Goal: Information Seeking & Learning: Learn about a topic

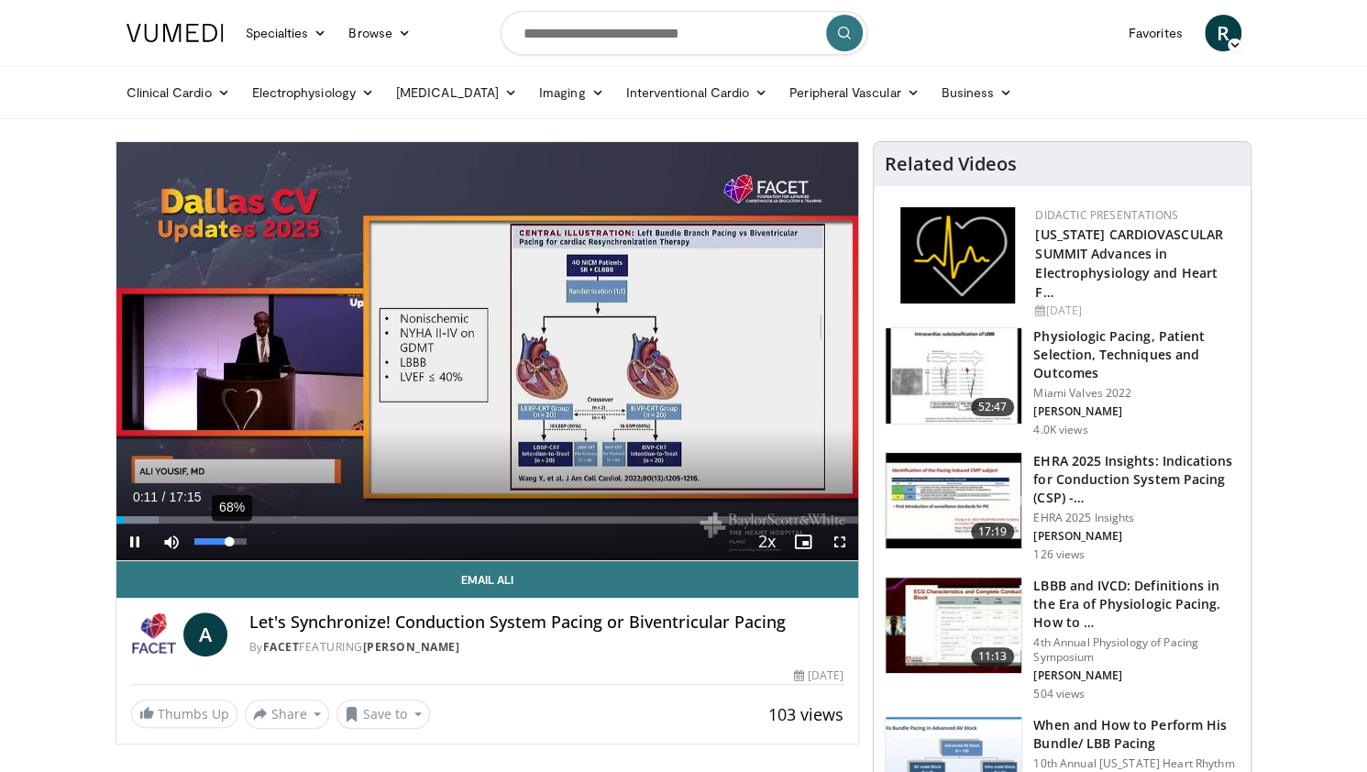
drag, startPoint x: 216, startPoint y: 538, endPoint x: 229, endPoint y: 540, distance: 13.0
click at [229, 540] on div "68%" at bounding box center [220, 541] width 52 height 6
click at [128, 542] on span "Video Player" at bounding box center [134, 541] width 37 height 37
click at [116, 523] on button "Play" at bounding box center [134, 541] width 37 height 37
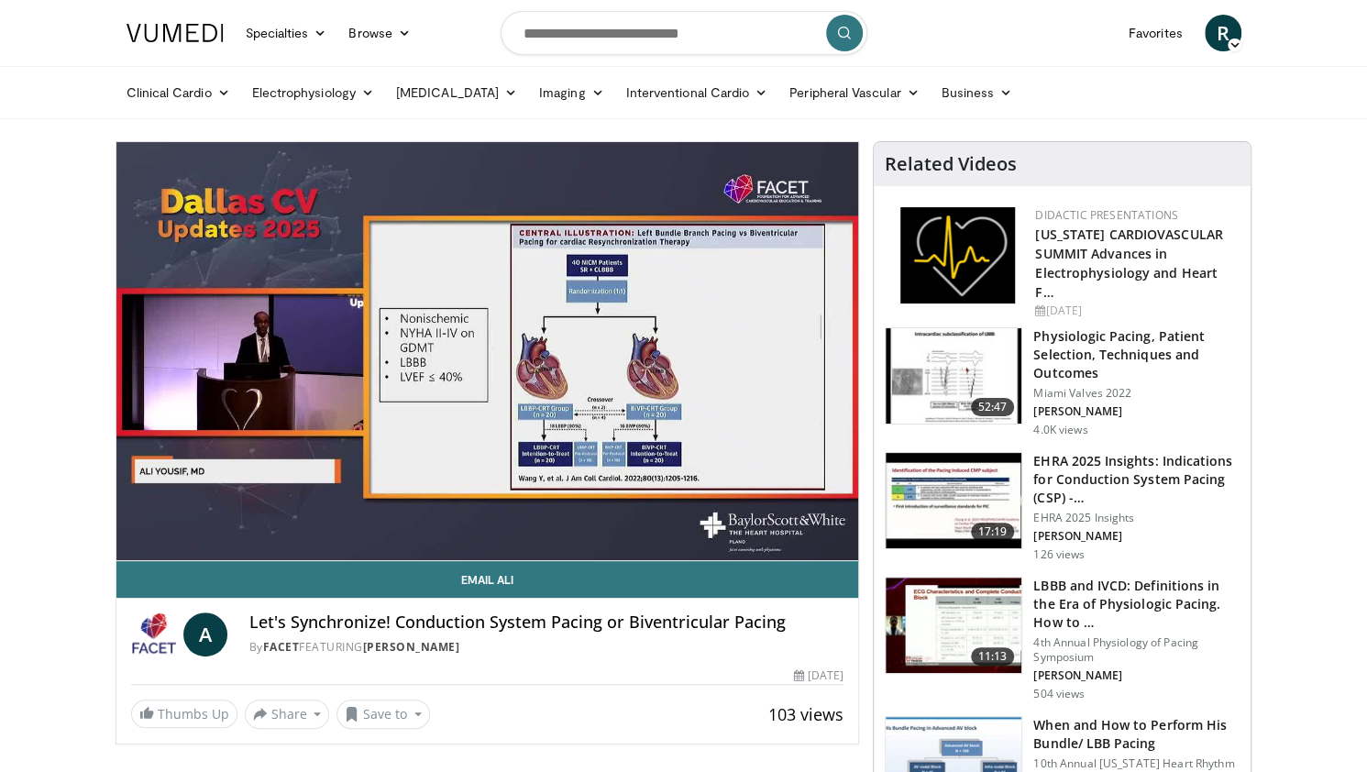
click at [155, 39] on img at bounding box center [174, 33] width 97 height 18
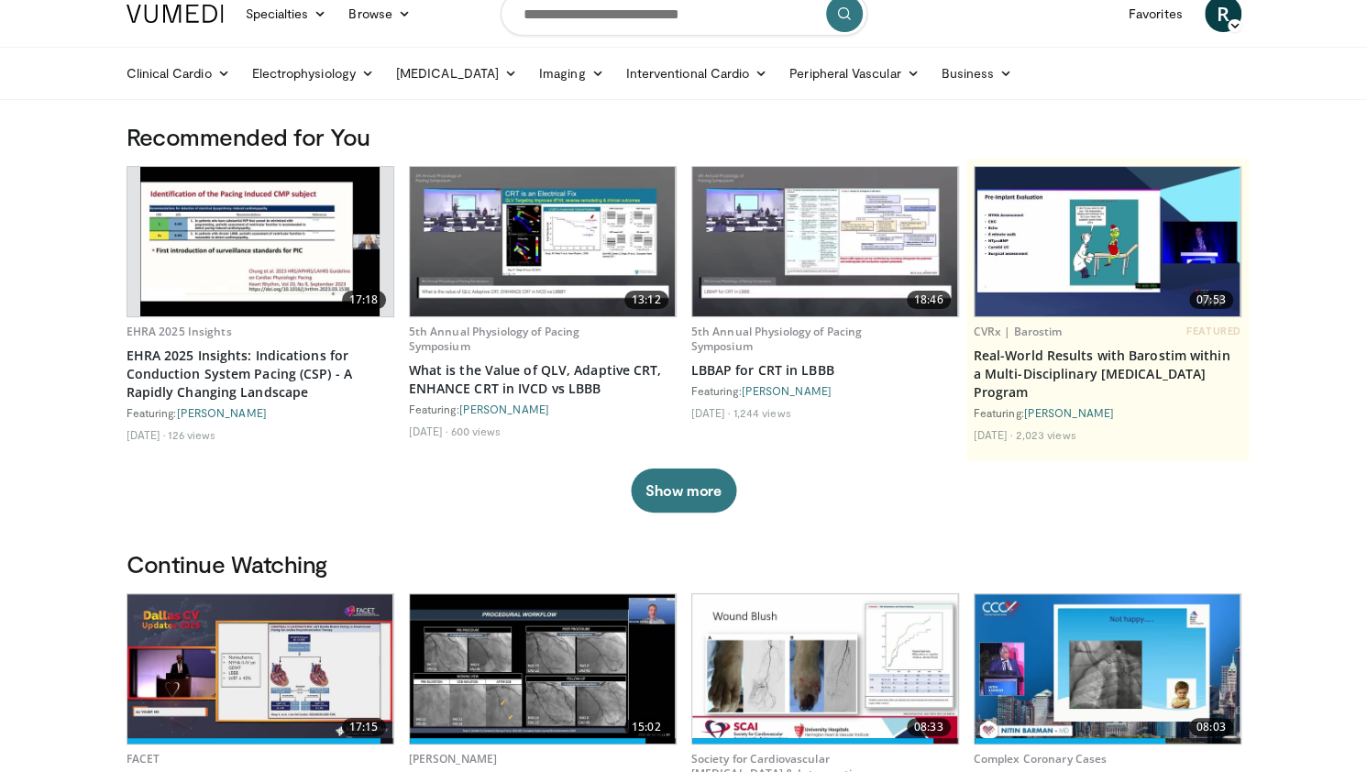
scroll to position [17, 0]
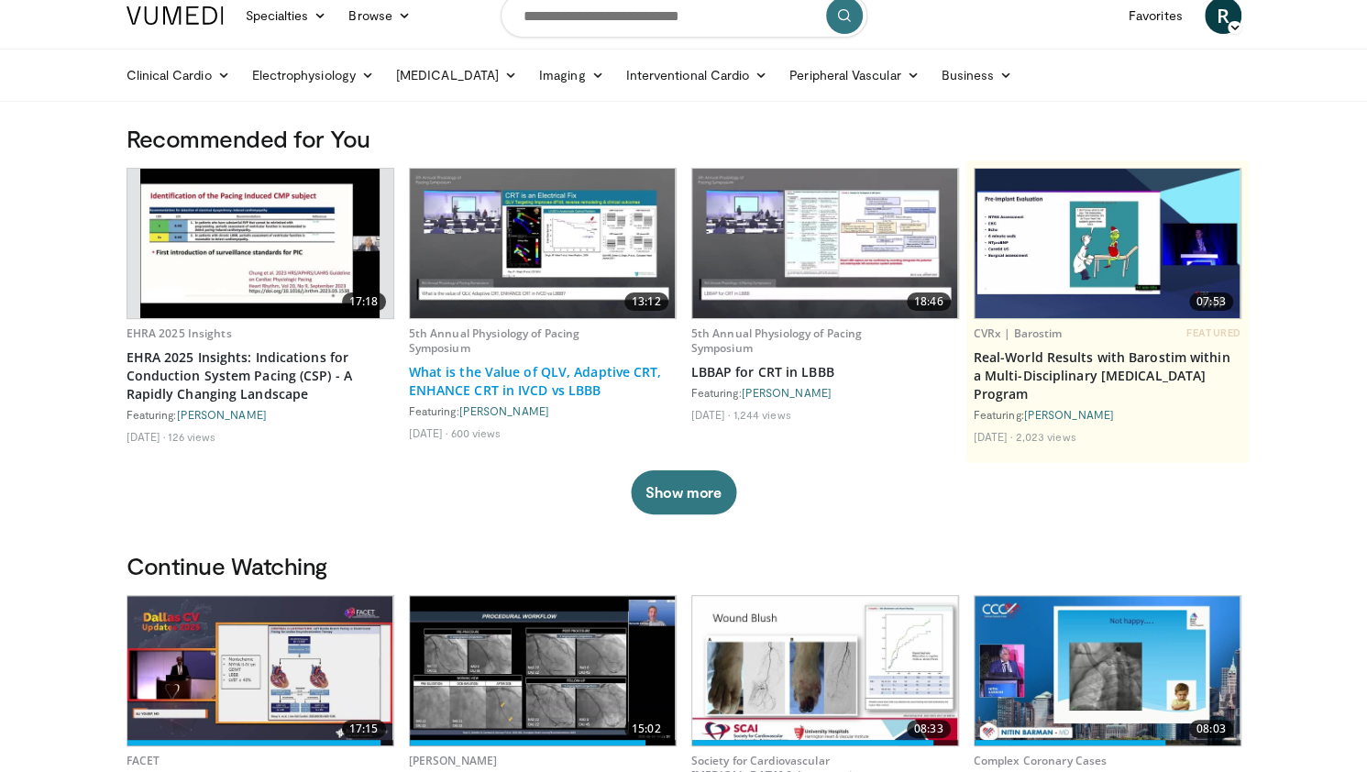
click at [582, 377] on link "What is the Value of QLV, Adaptive CRT, ENHANCE CRT in IVCD vs LBBB" at bounding box center [543, 381] width 268 height 37
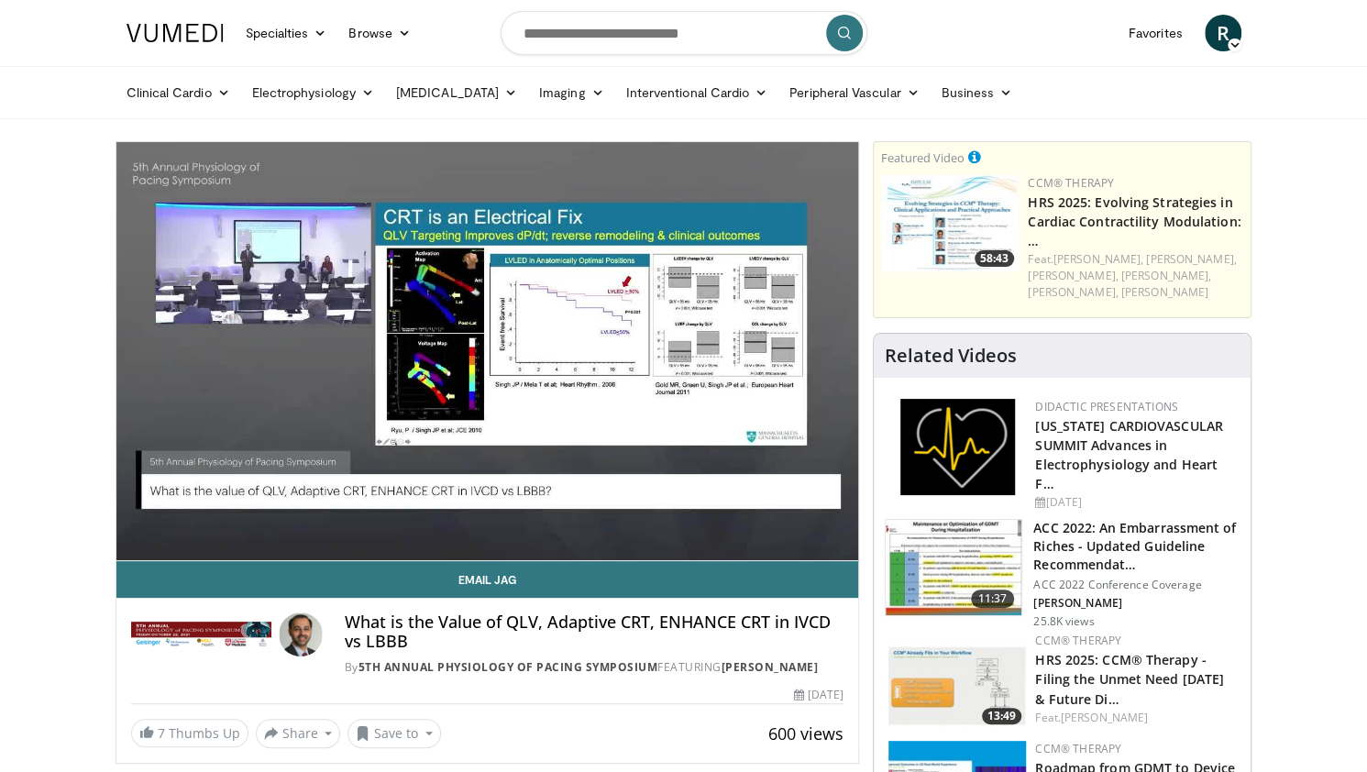
click at [215, 41] on img at bounding box center [174, 33] width 97 height 18
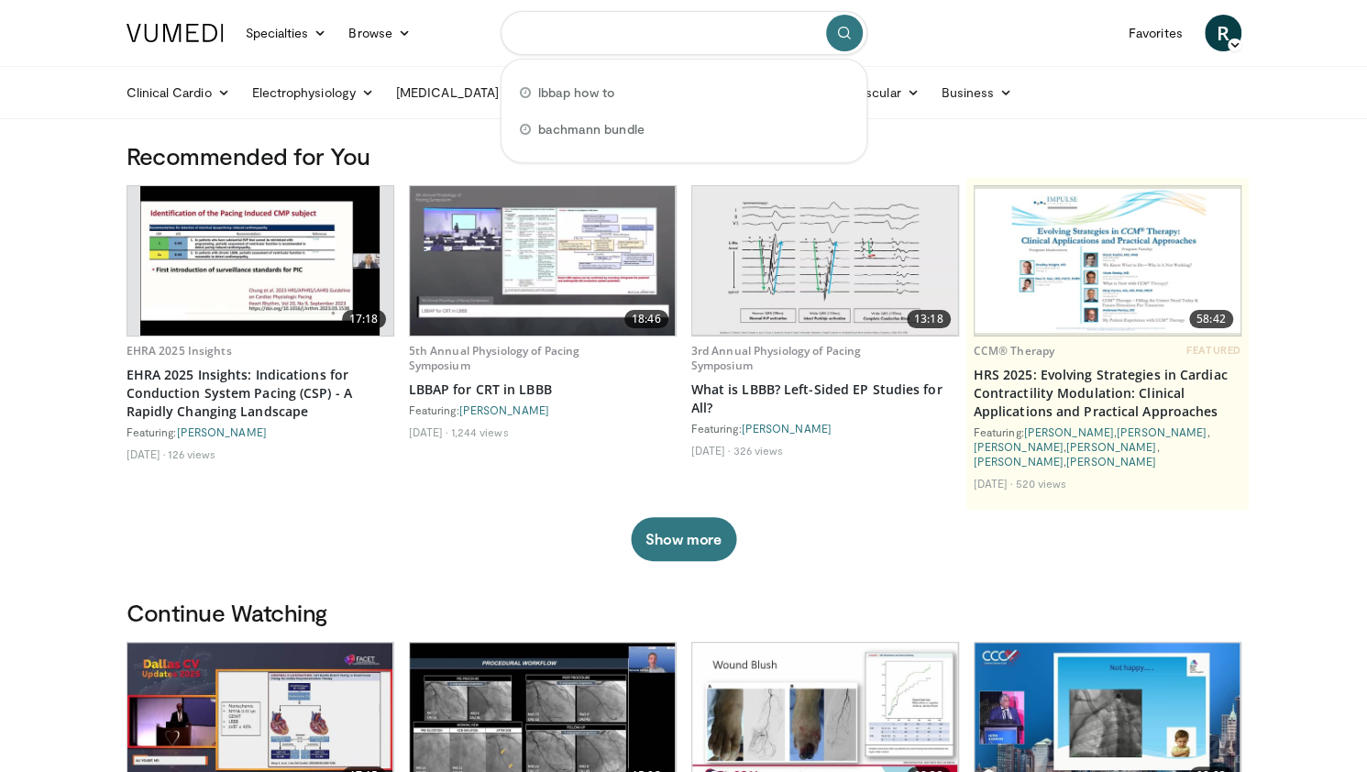
click at [643, 34] on input "Search topics, interventions" at bounding box center [683, 33] width 367 height 44
type input "*"
type input "**********"
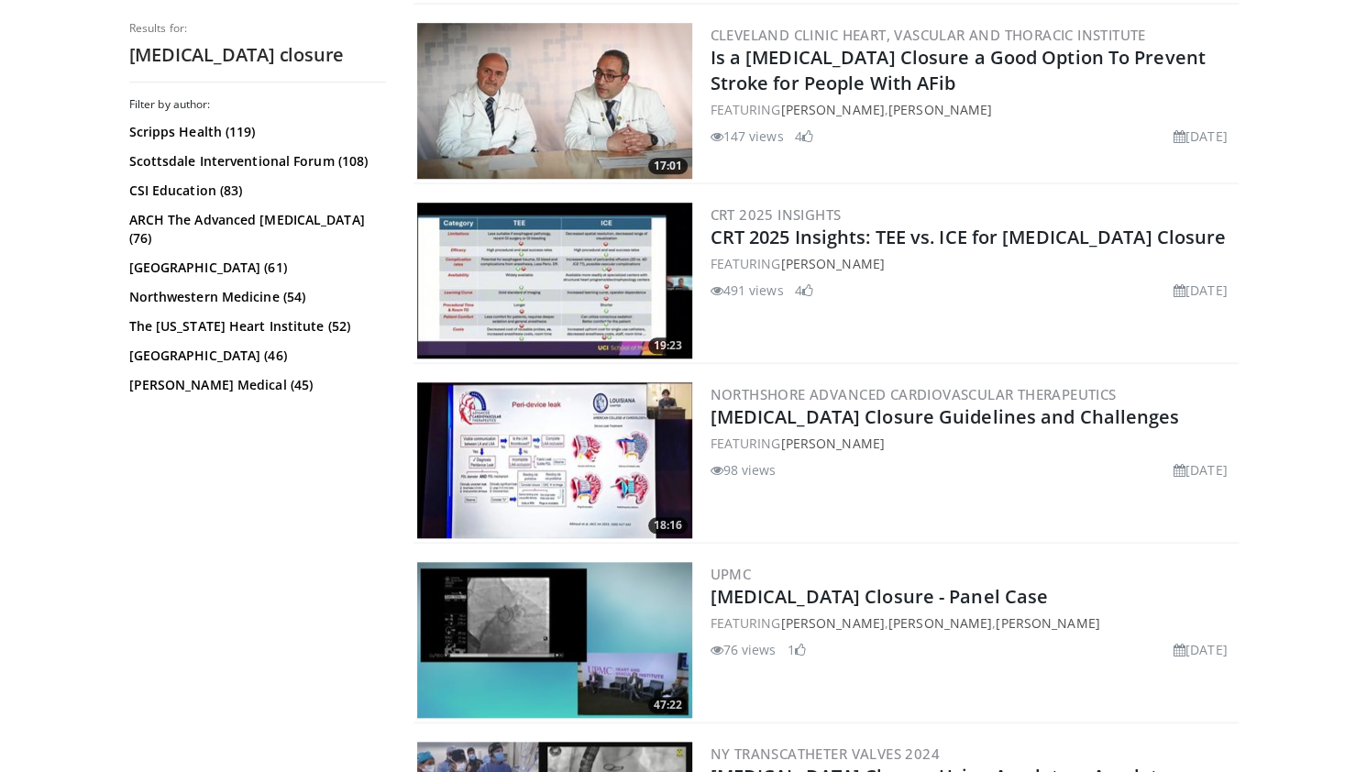
scroll to position [724, 0]
click at [492, 471] on img at bounding box center [554, 459] width 275 height 156
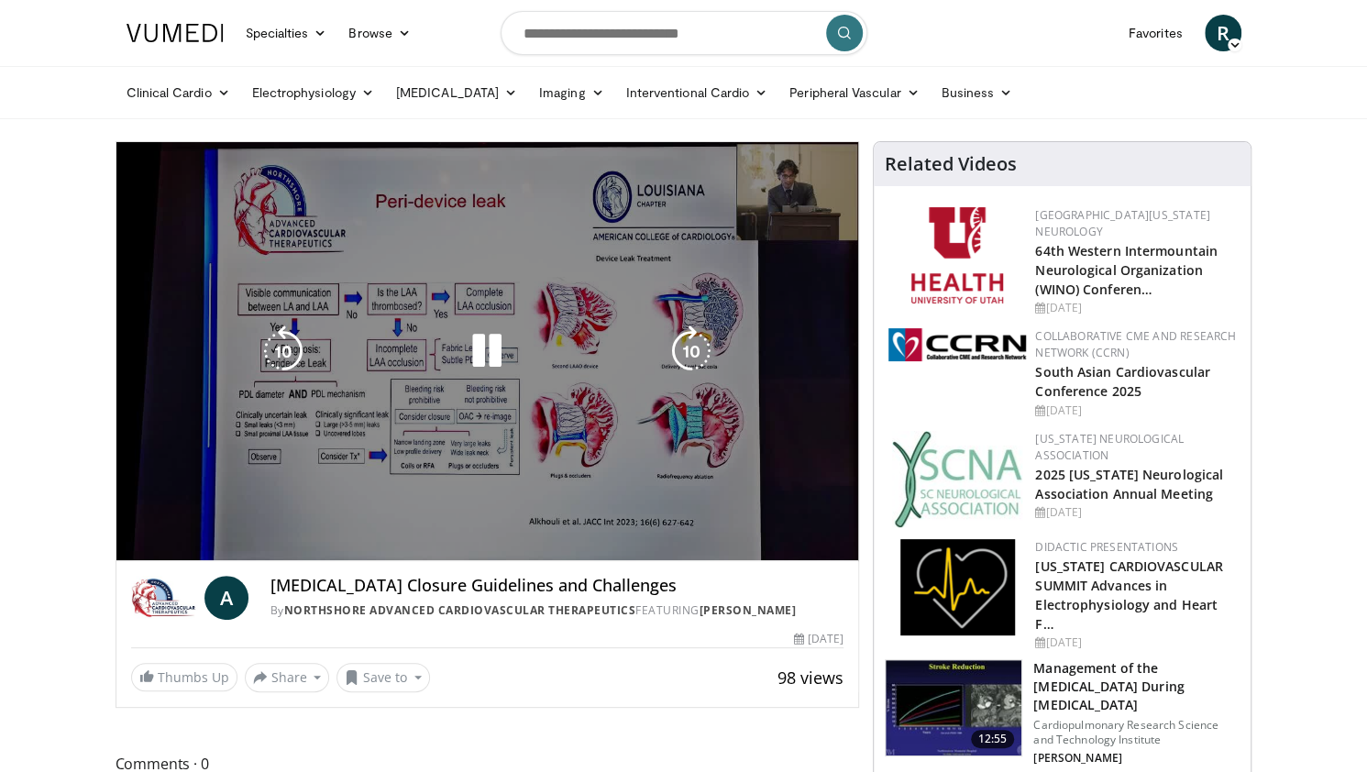
click at [132, 544] on video-js "**********" at bounding box center [487, 351] width 742 height 419
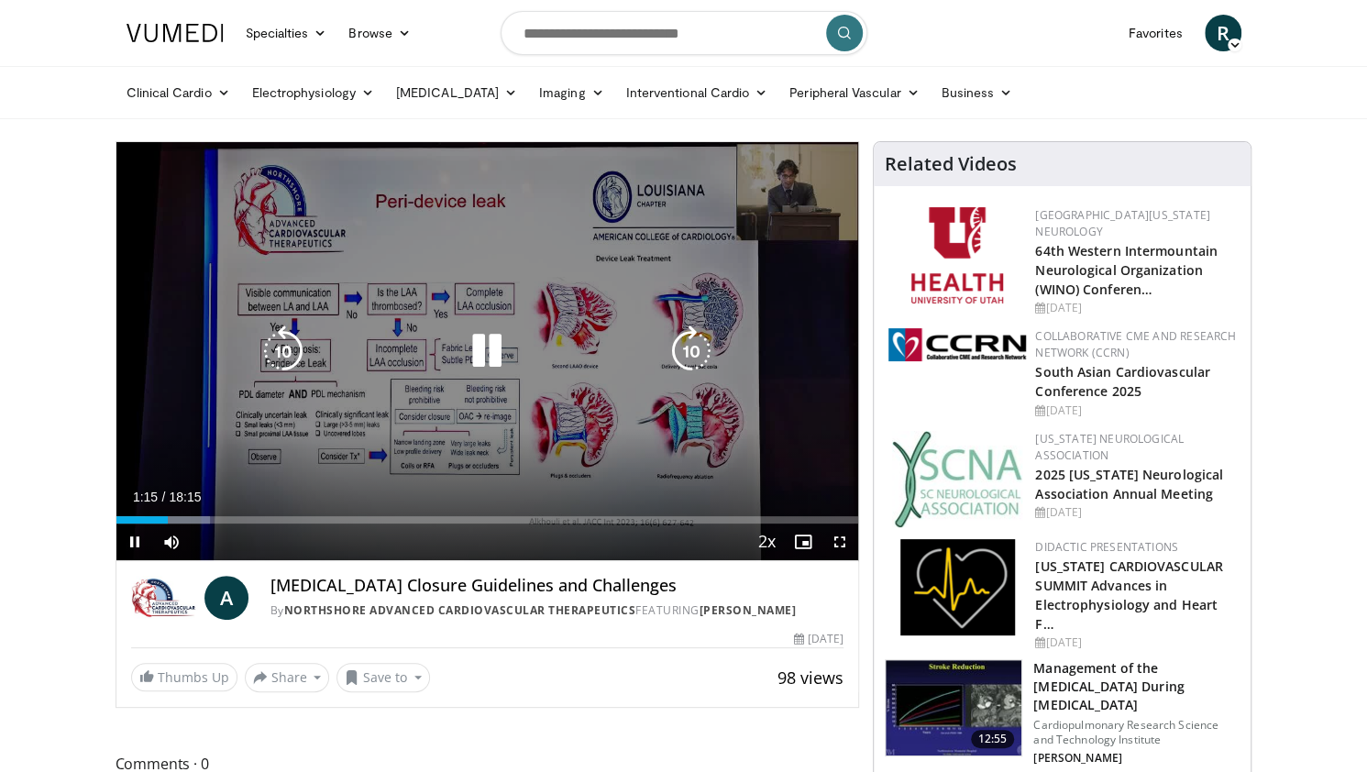
click at [313, 347] on div "Video Player" at bounding box center [486, 351] width 445 height 37
click at [486, 348] on icon "Video Player" at bounding box center [486, 350] width 51 height 51
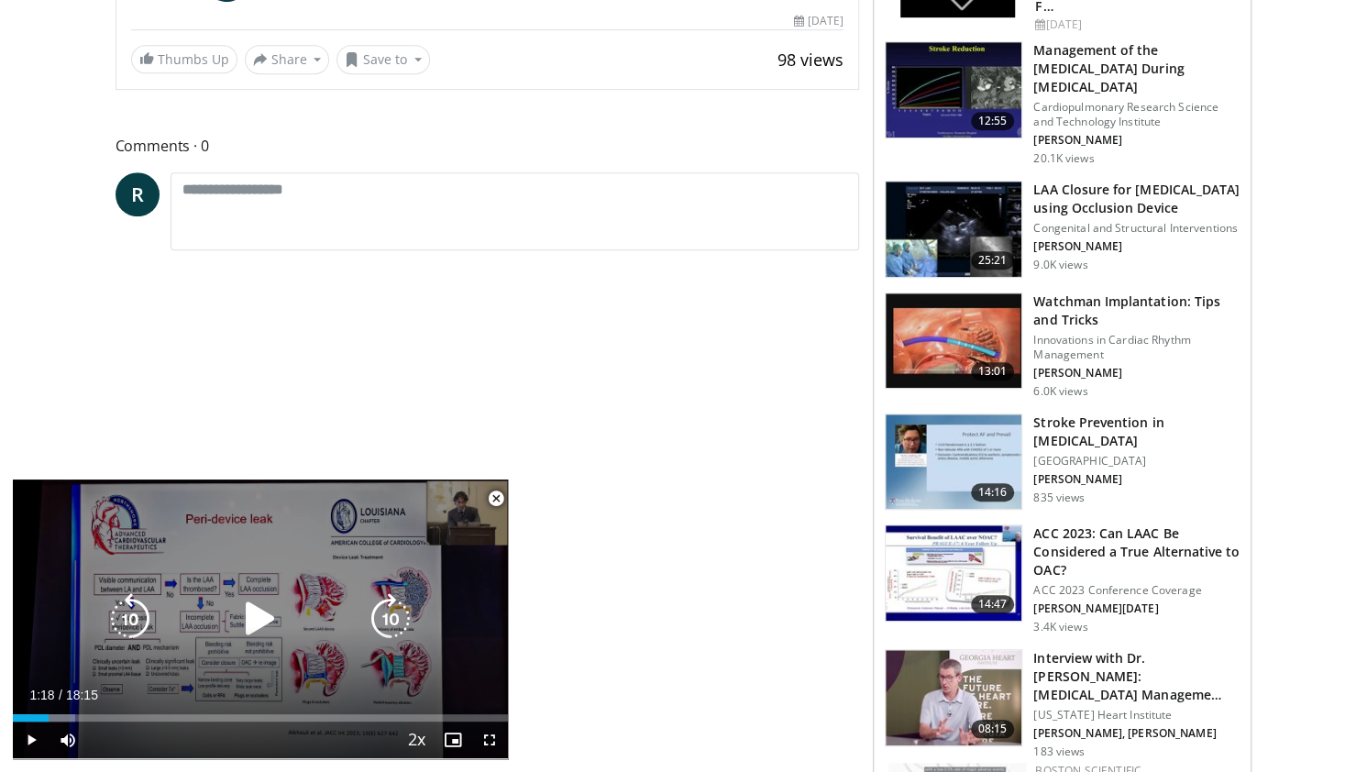
scroll to position [632, 0]
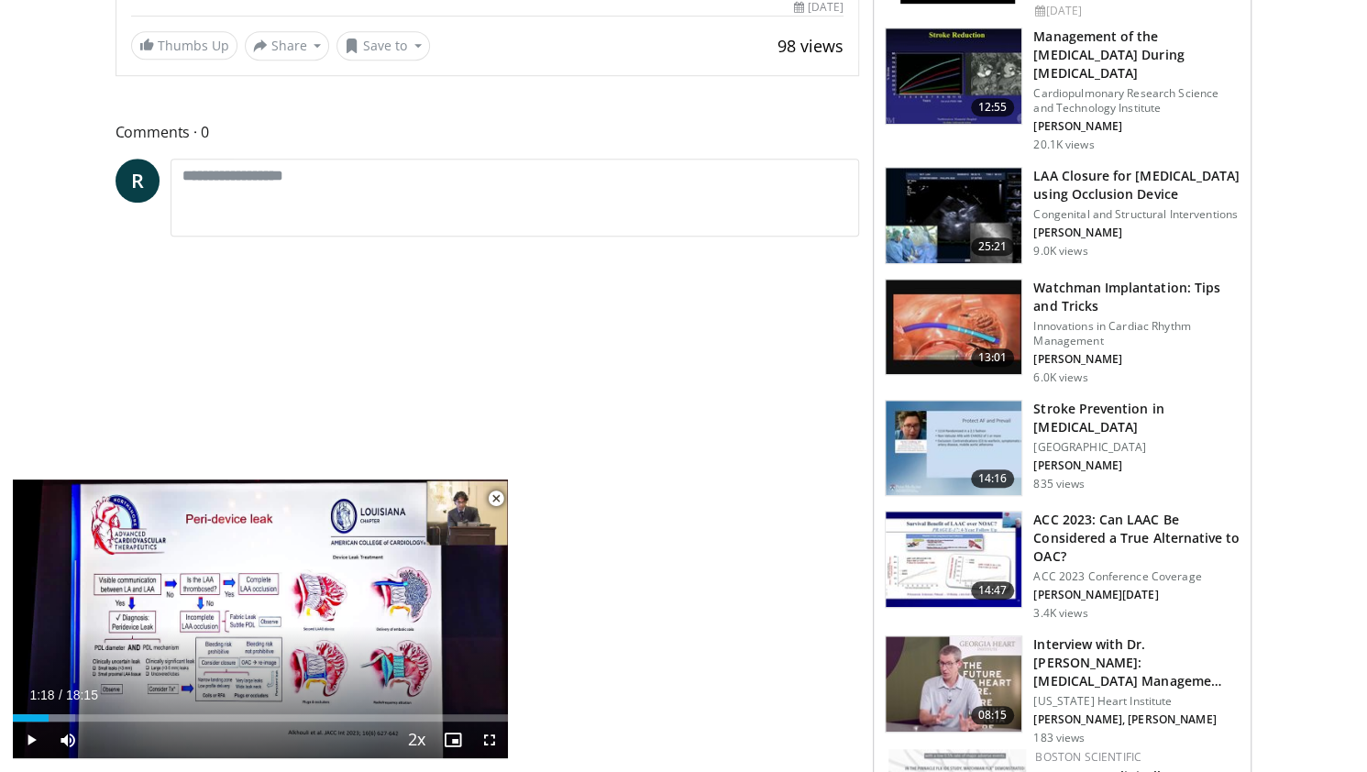
click at [499, 500] on span "Video Player" at bounding box center [496, 498] width 37 height 37
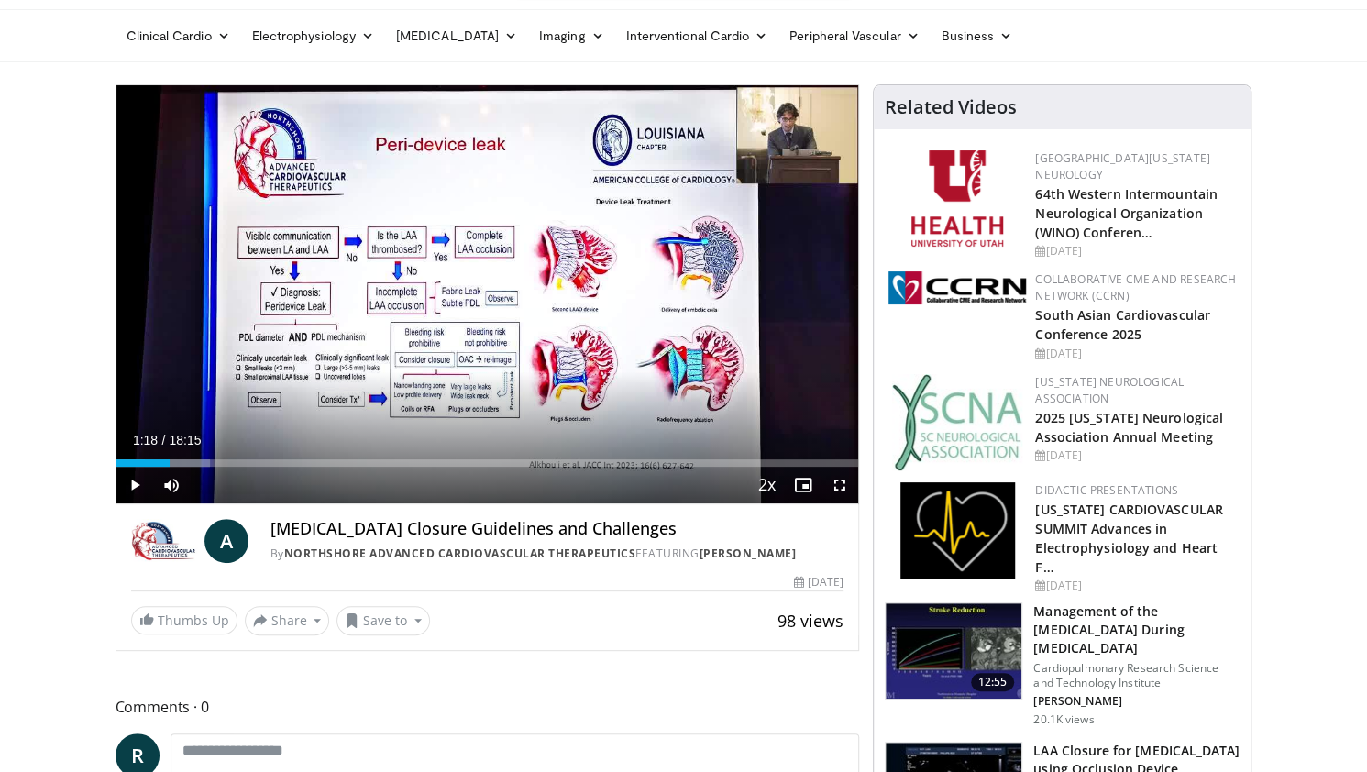
scroll to position [0, 0]
